Goal: Information Seeking & Learning: Learn about a topic

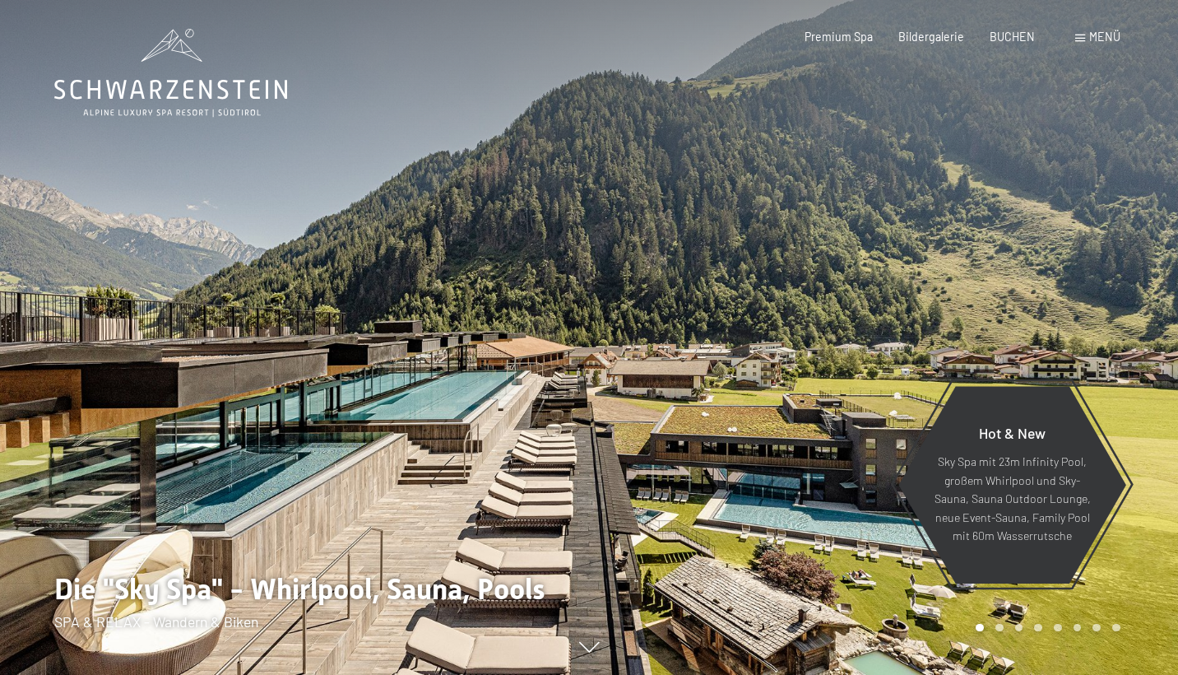
click at [1074, 42] on div "Buchen Anfragen Premium Spa Bildergalerie BUCHEN Menü DE IT EN Gutschein Bilder…" at bounding box center [937, 37] width 366 height 16
click at [1086, 42] on div "Menü" at bounding box center [1097, 37] width 45 height 16
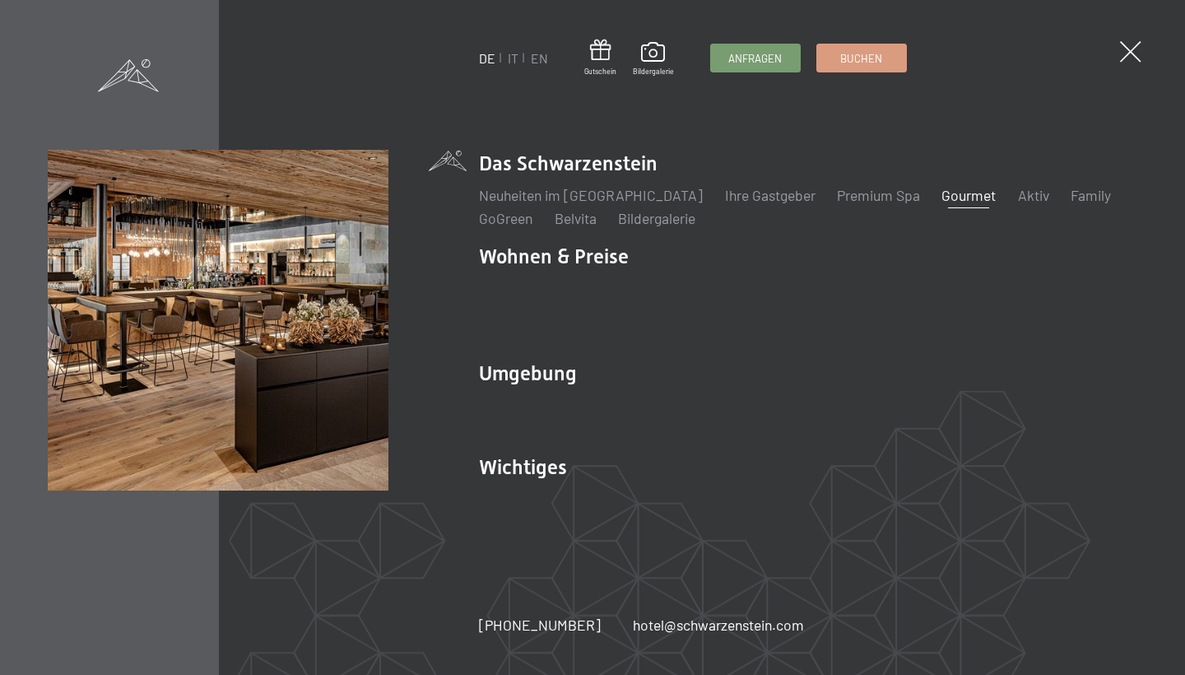
click at [941, 204] on link "Gourmet" at bounding box center [968, 195] width 54 height 18
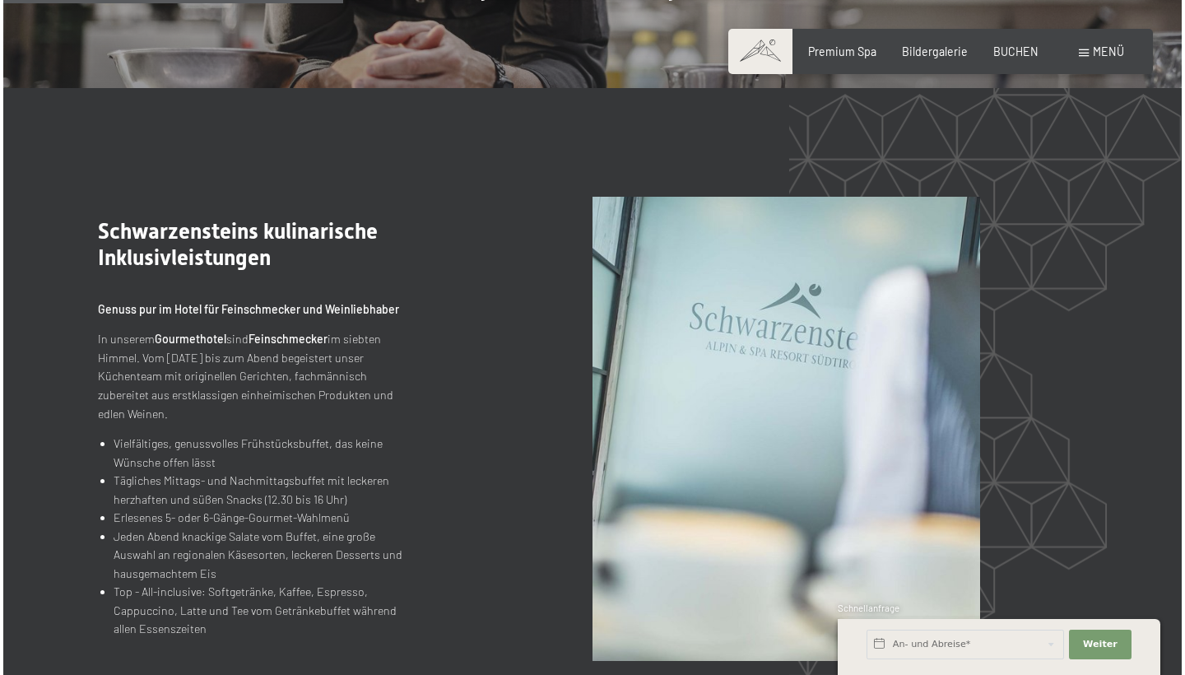
scroll to position [1517, 0]
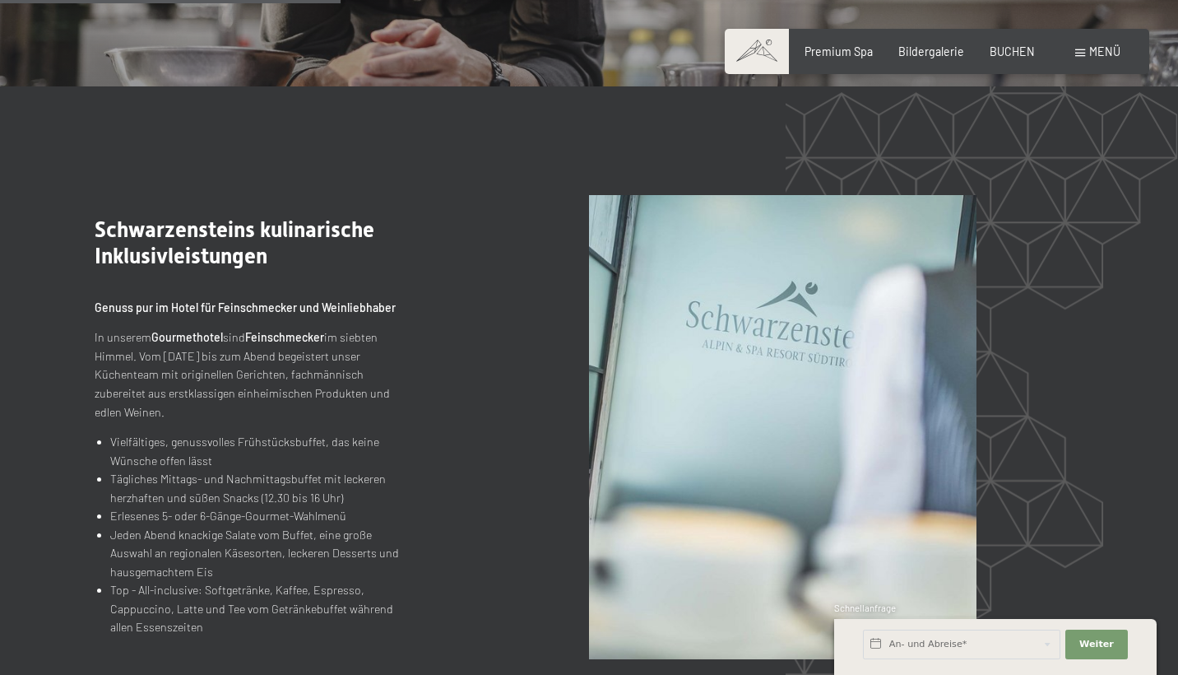
click at [1105, 52] on span "Menü" at bounding box center [1104, 51] width 31 height 14
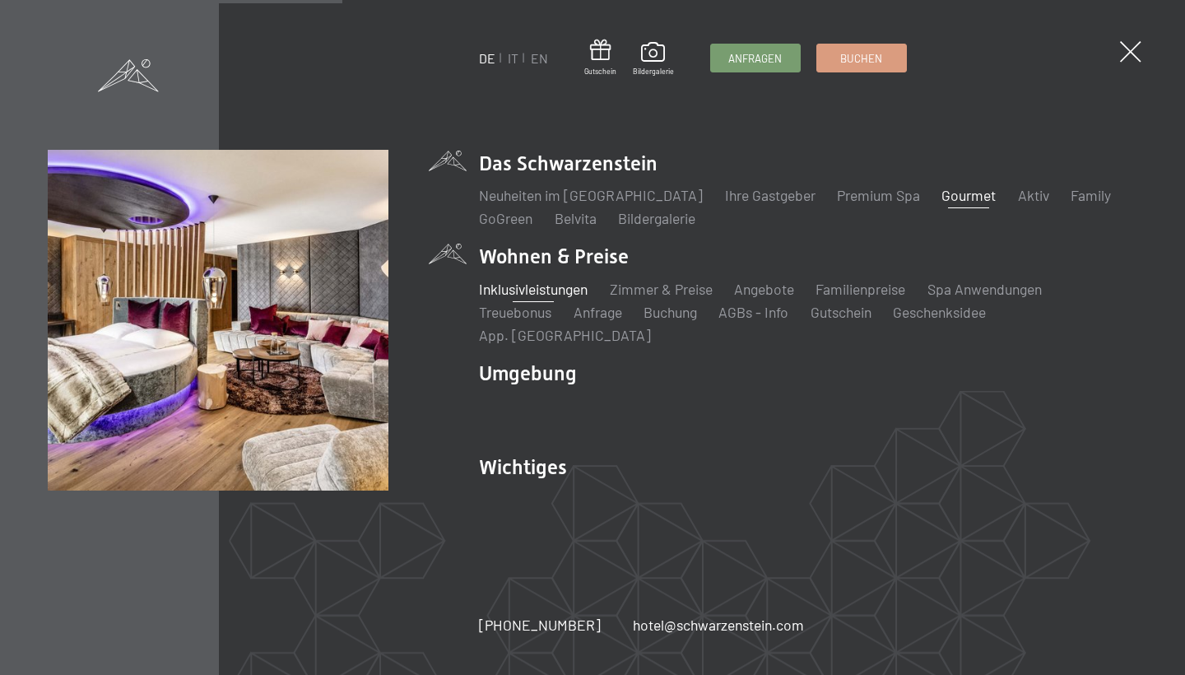
click at [528, 298] on link "Inklusivleistungen" at bounding box center [533, 289] width 109 height 18
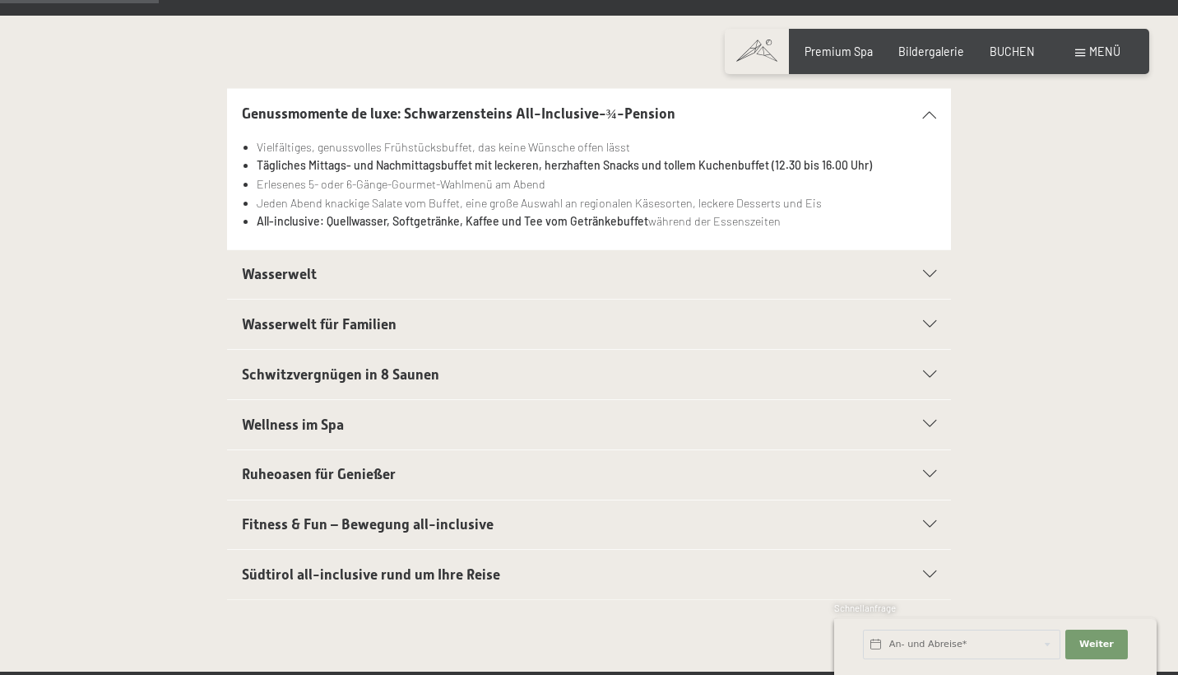
scroll to position [368, 0]
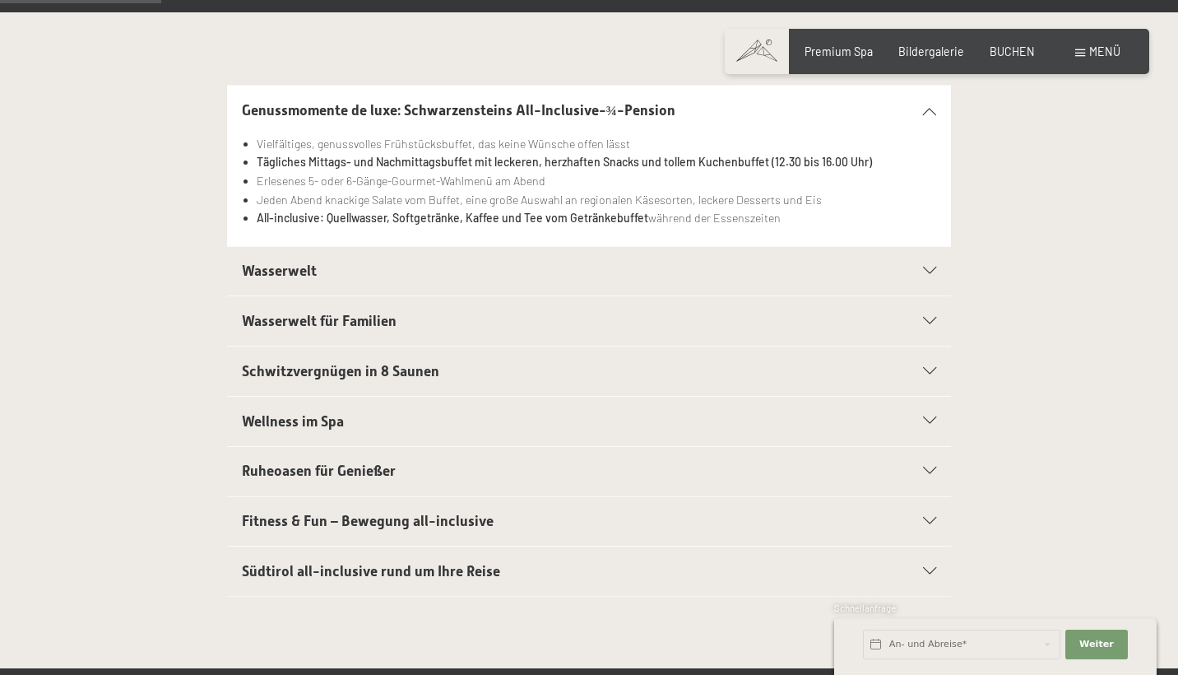
click at [457, 423] on h2 "Wellness im Spa" at bounding box center [554, 421] width 625 height 21
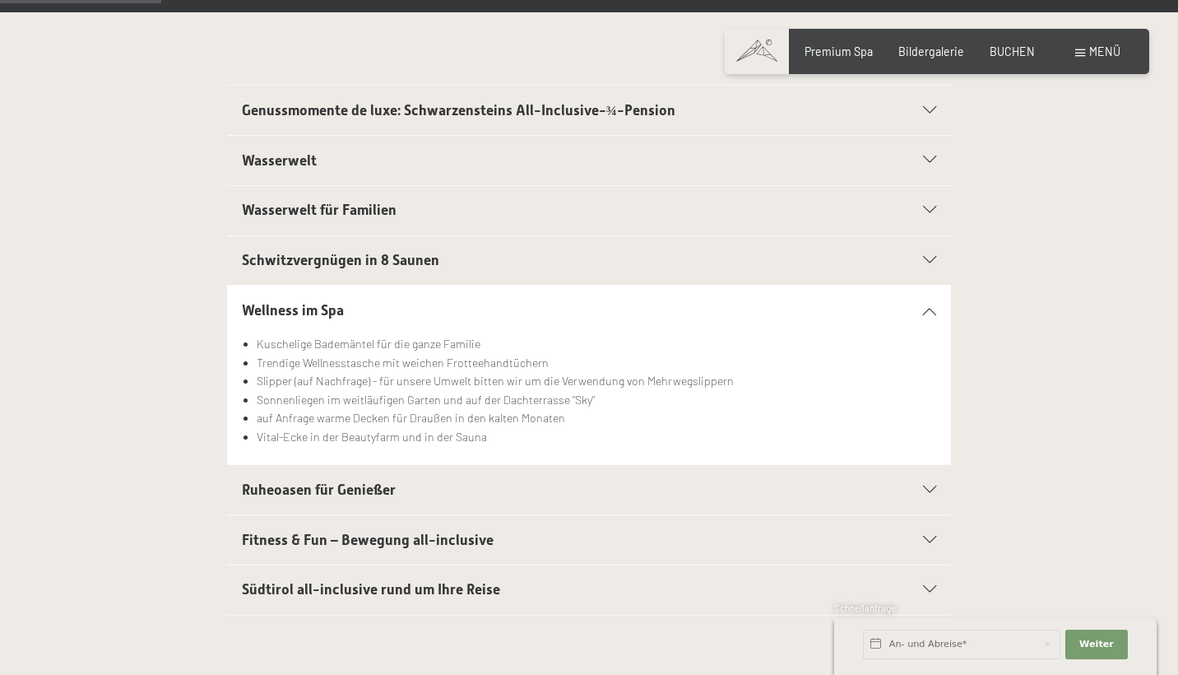
click at [351, 250] on h2 "Schwitzvergnügen in 8 Saunen" at bounding box center [554, 260] width 625 height 21
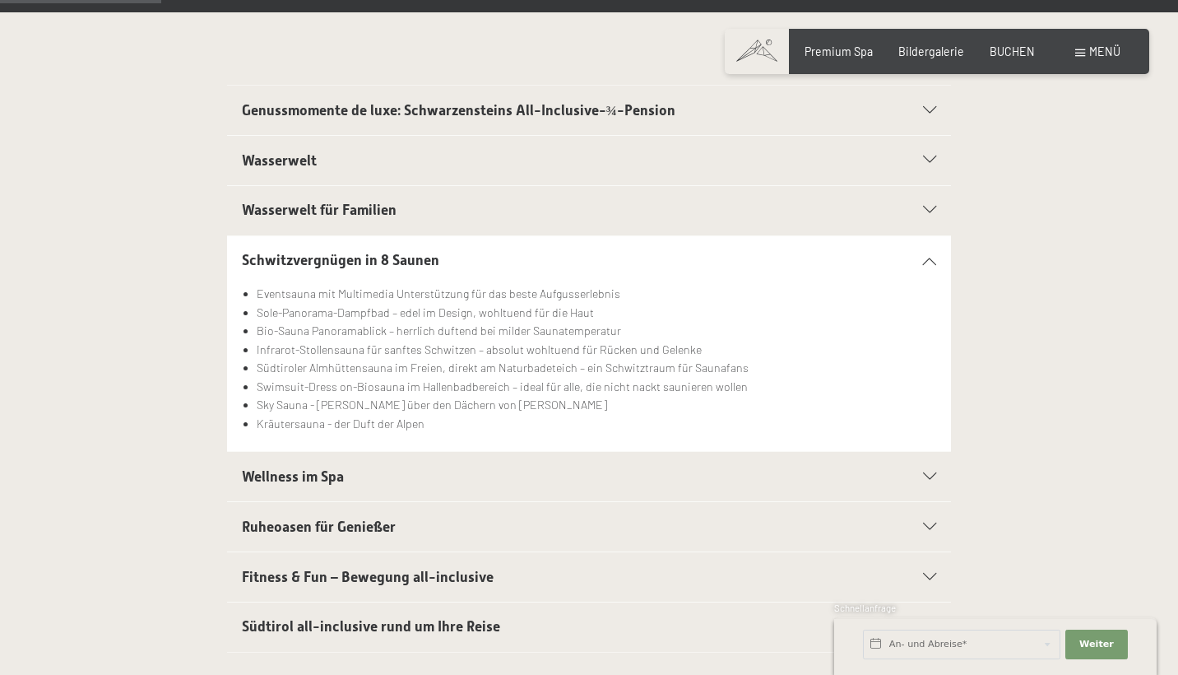
click at [361, 213] on span "Wasserwelt für Familien" at bounding box center [319, 210] width 155 height 16
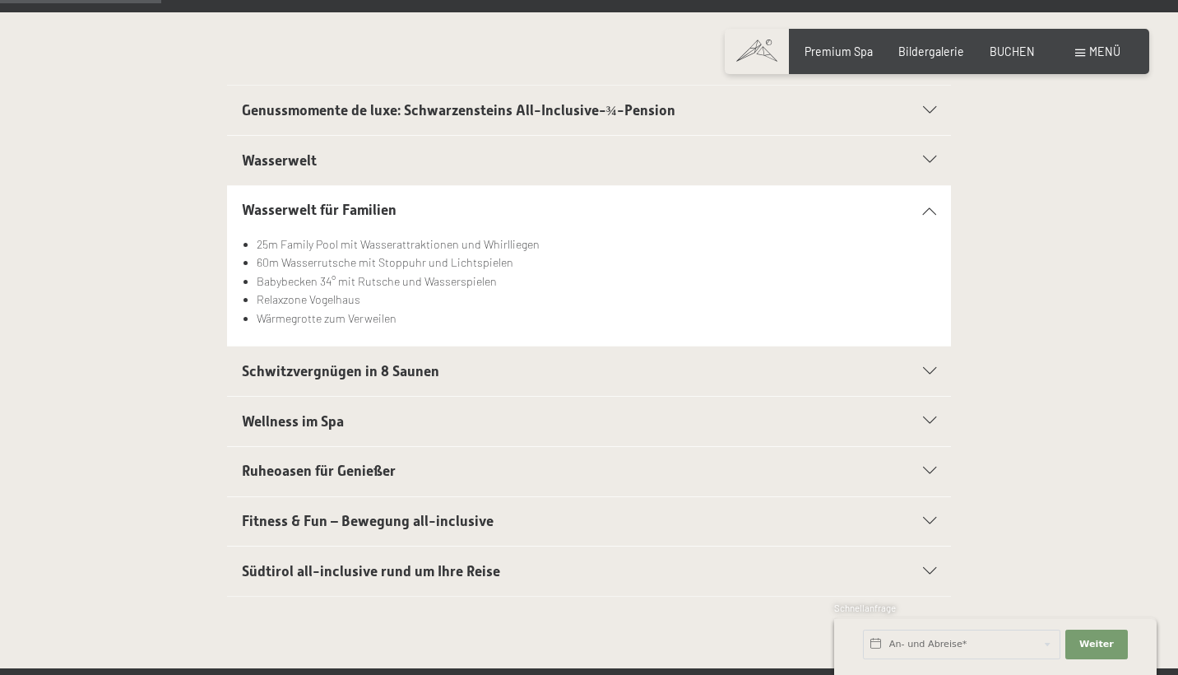
click at [337, 425] on span "Wellness im Spa" at bounding box center [293, 421] width 102 height 16
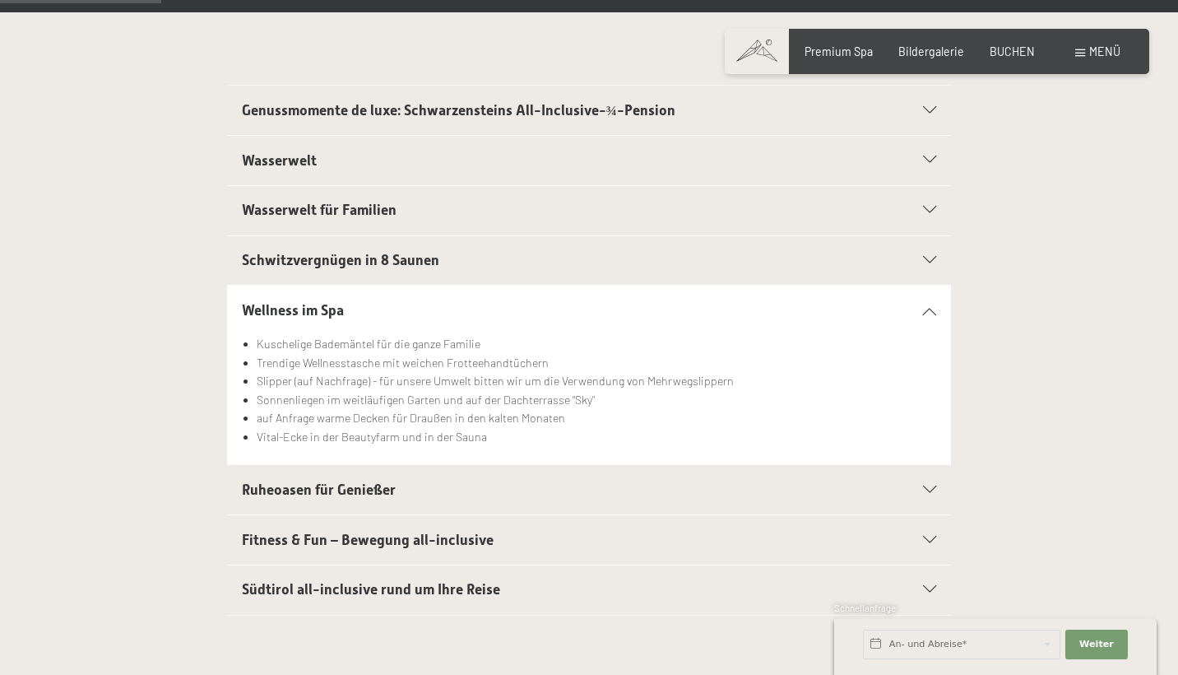
click at [335, 493] on span "Ruheoasen für Genießer" at bounding box center [319, 489] width 154 height 16
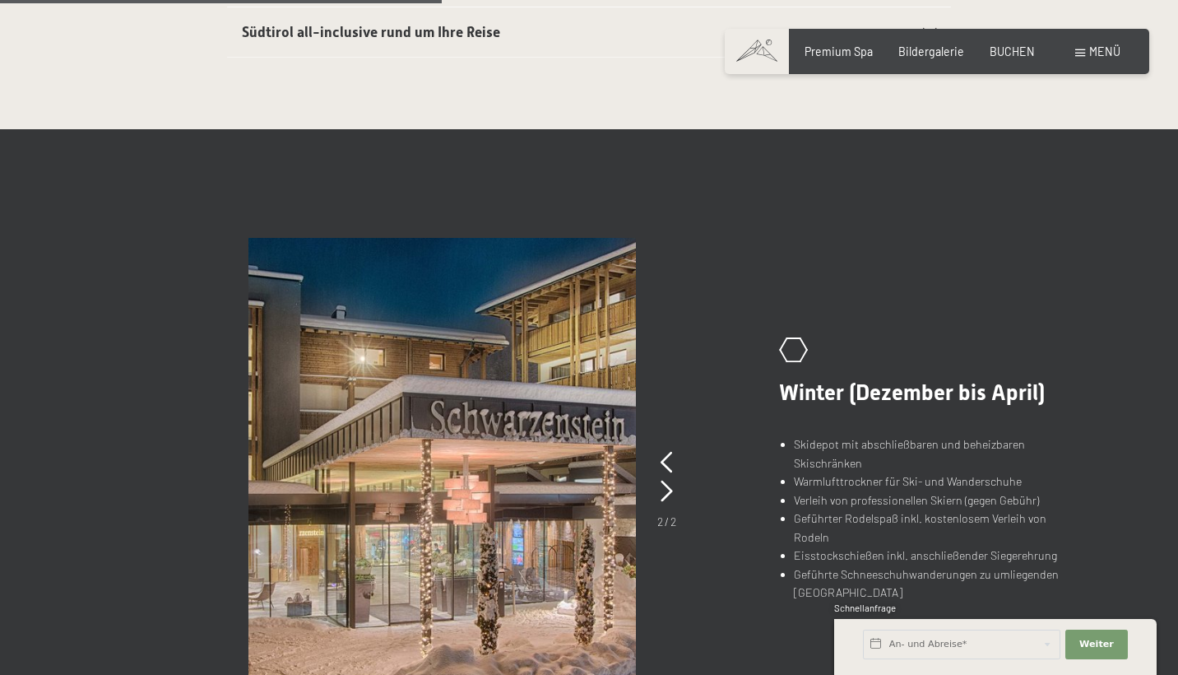
scroll to position [1074, 0]
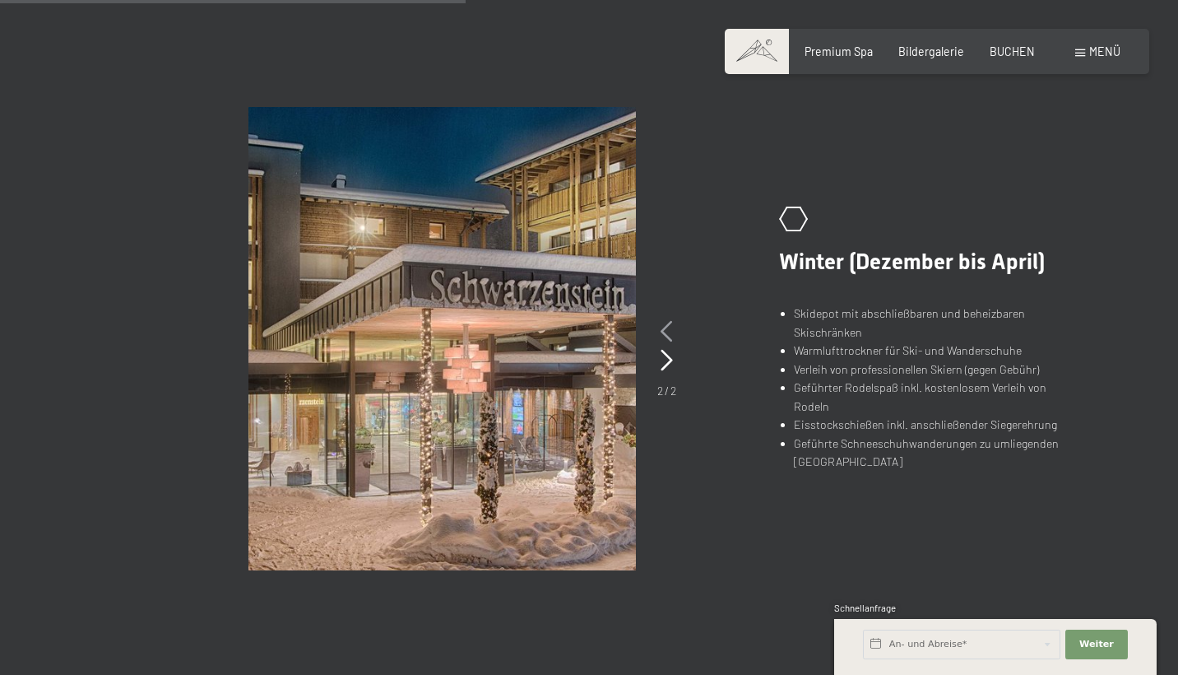
click at [664, 325] on icon at bounding box center [667, 331] width 12 height 21
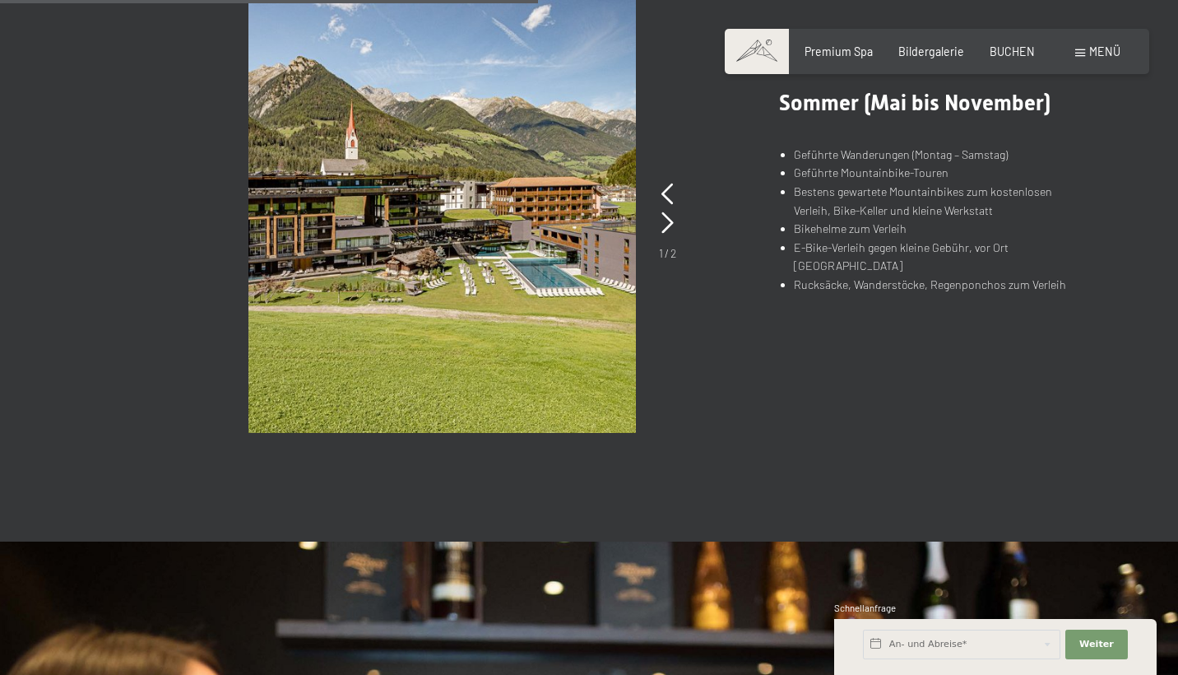
scroll to position [1195, 0]
